Goal: Task Accomplishment & Management: Use online tool/utility

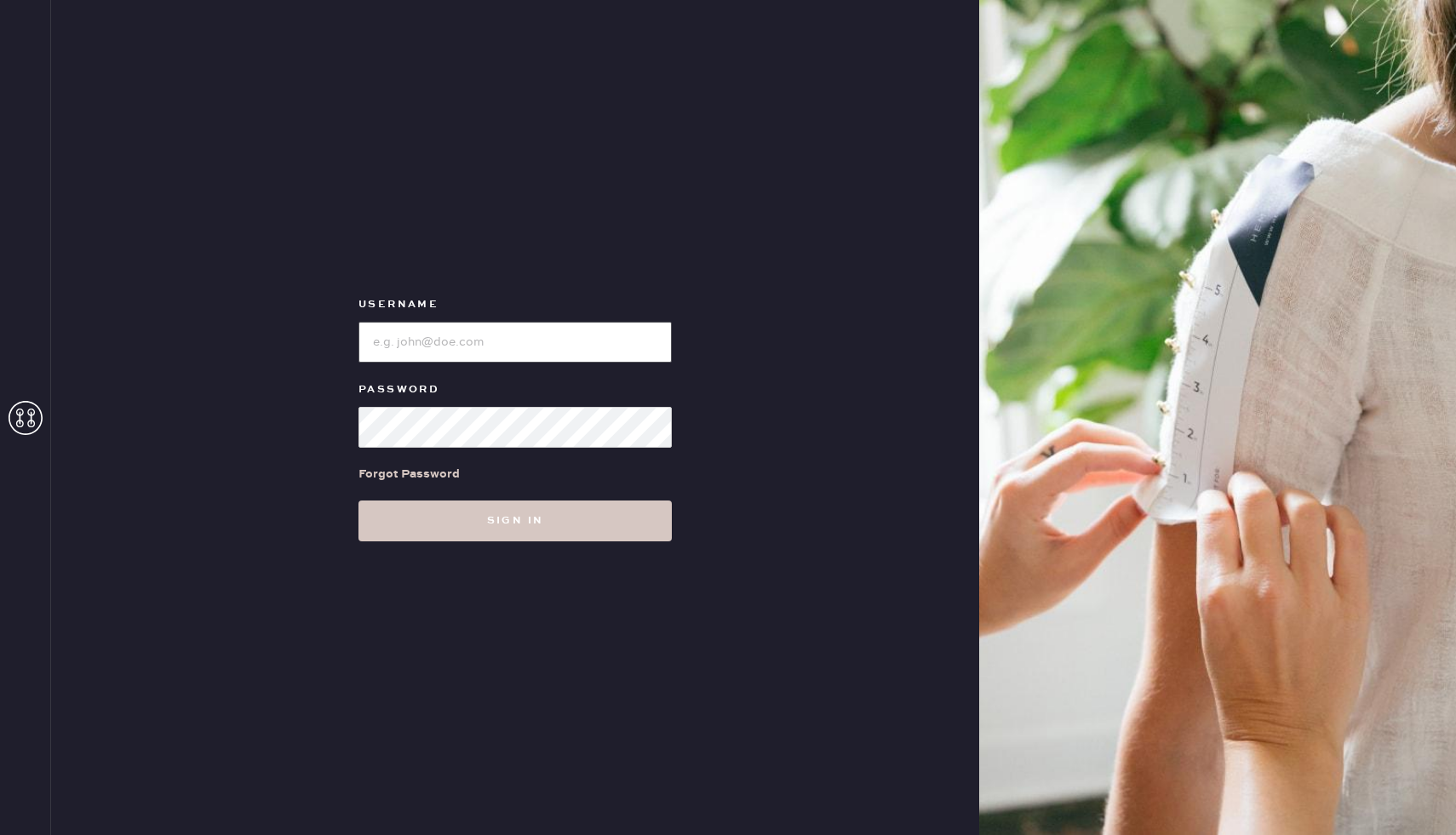
type input "reformationhenderson"
click at [525, 337] on input "loginName" at bounding box center [515, 342] width 313 height 41
click at [541, 498] on div "Forgot Password" at bounding box center [515, 473] width 313 height 52
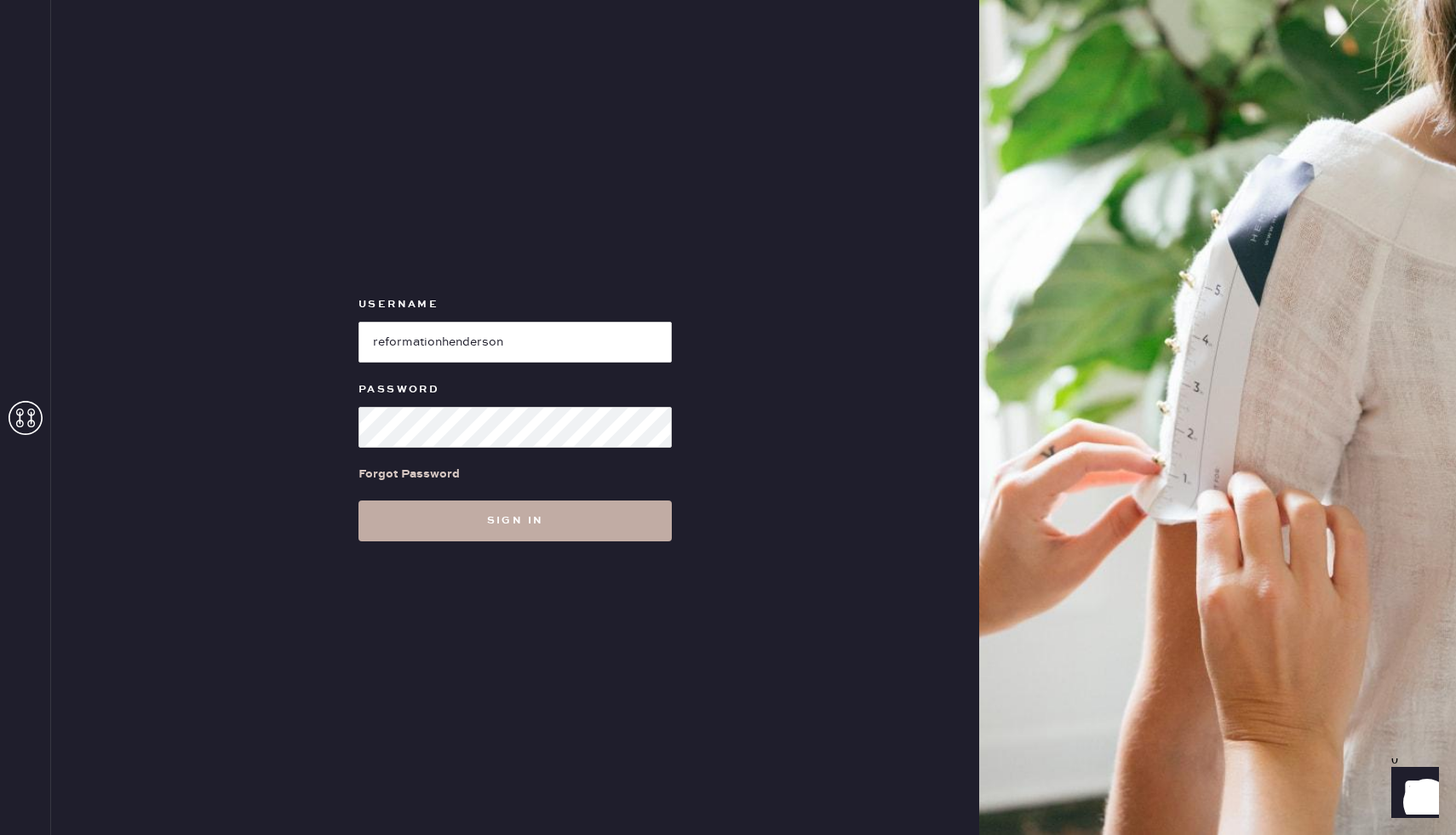
click at [541, 537] on button "Sign in" at bounding box center [515, 521] width 313 height 41
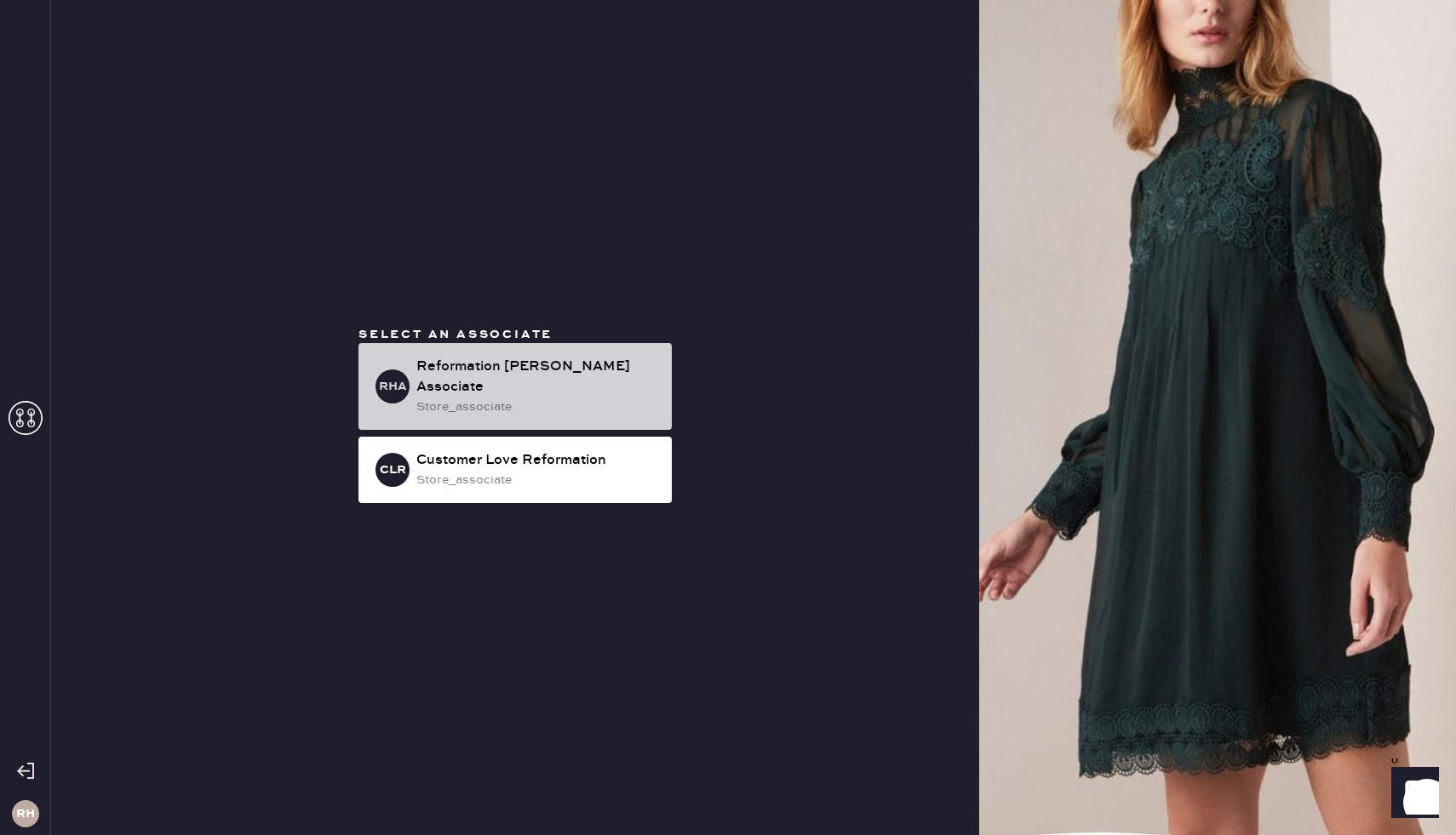
click at [516, 381] on div "Reformation [PERSON_NAME] Associate" at bounding box center [537, 377] width 242 height 41
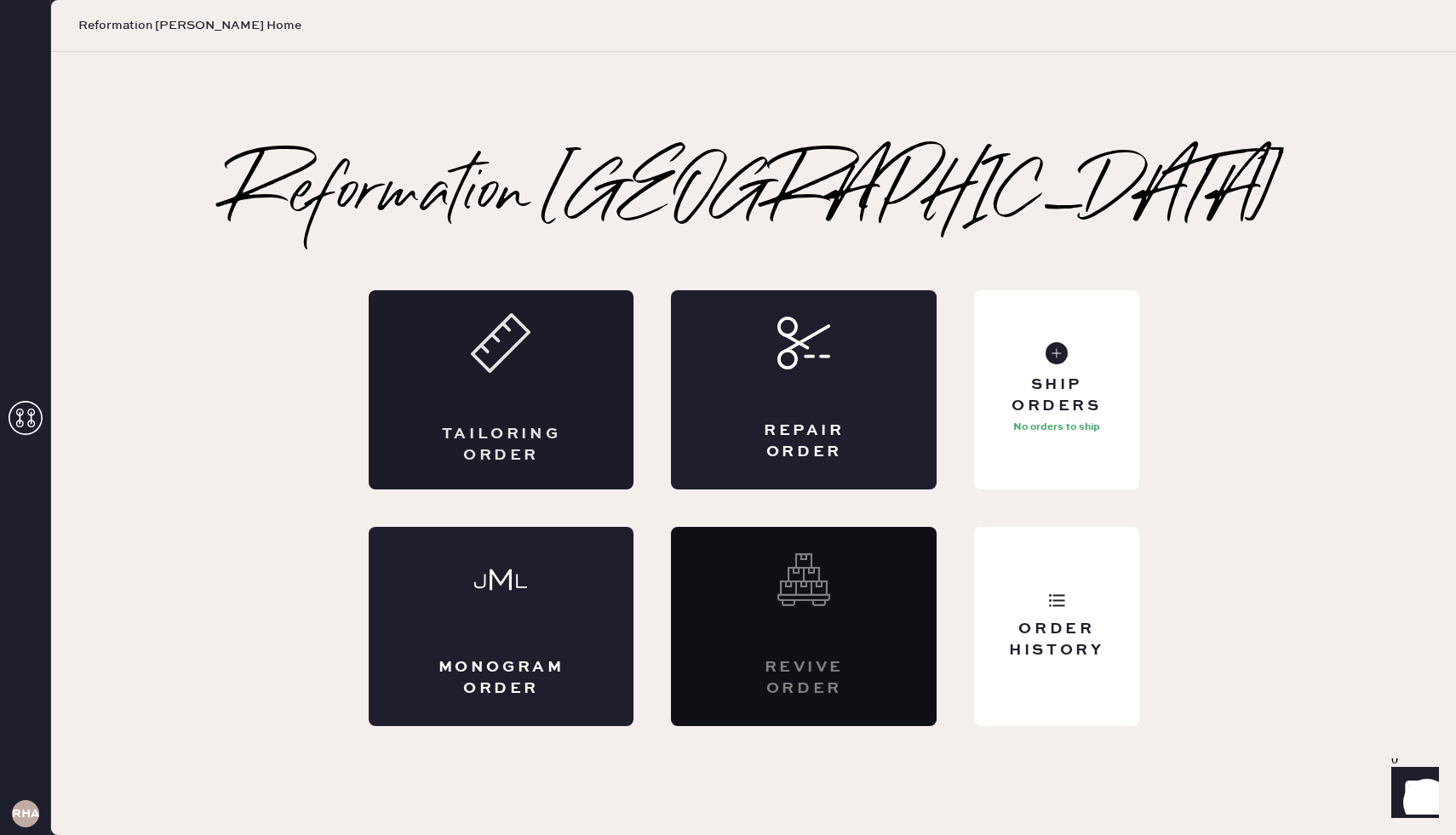
click at [570, 391] on div "Tailoring Order" at bounding box center [501, 389] width 266 height 199
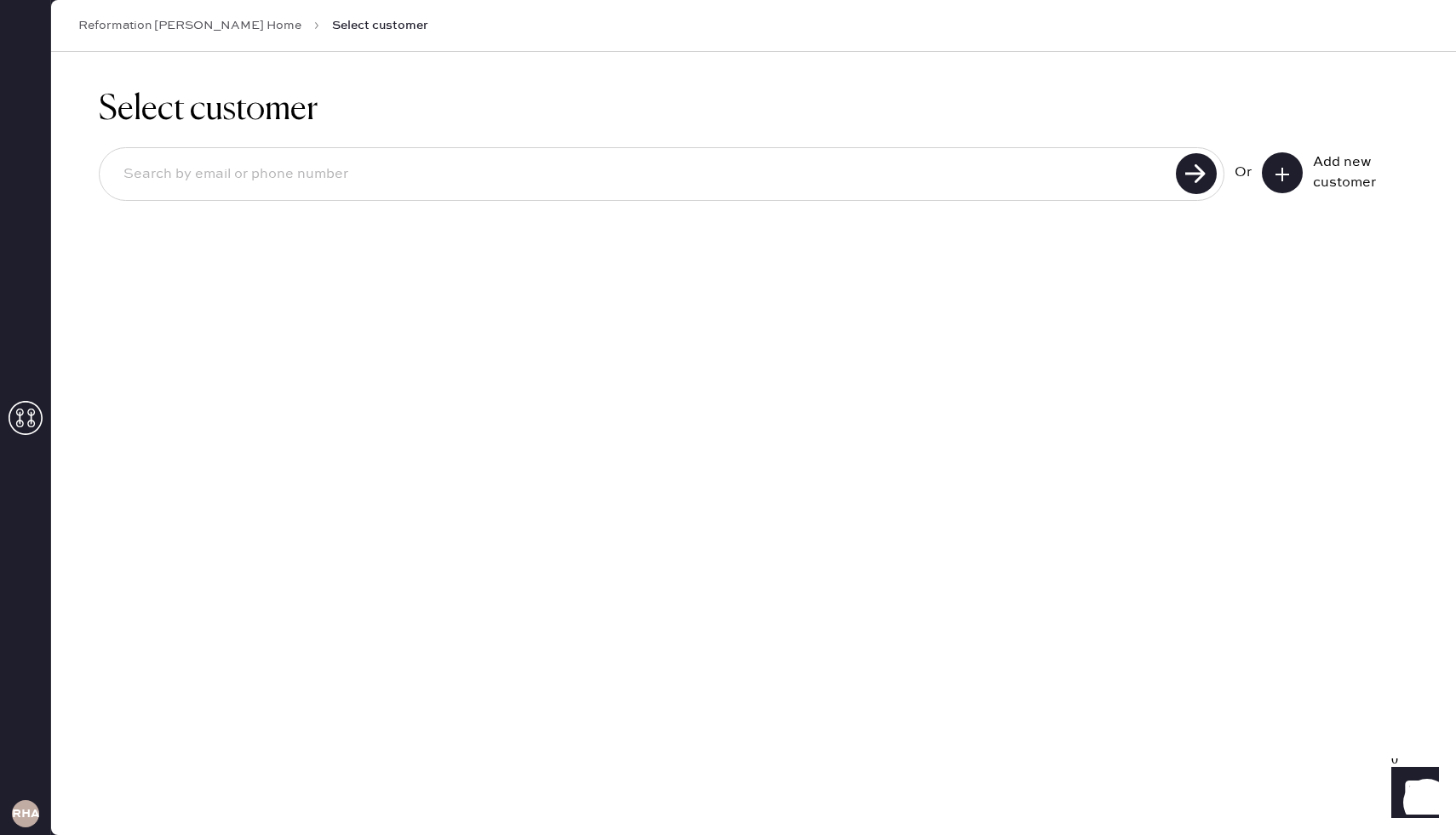
click at [719, 160] on input at bounding box center [640, 174] width 1061 height 39
